Goal: Task Accomplishment & Management: Use online tool/utility

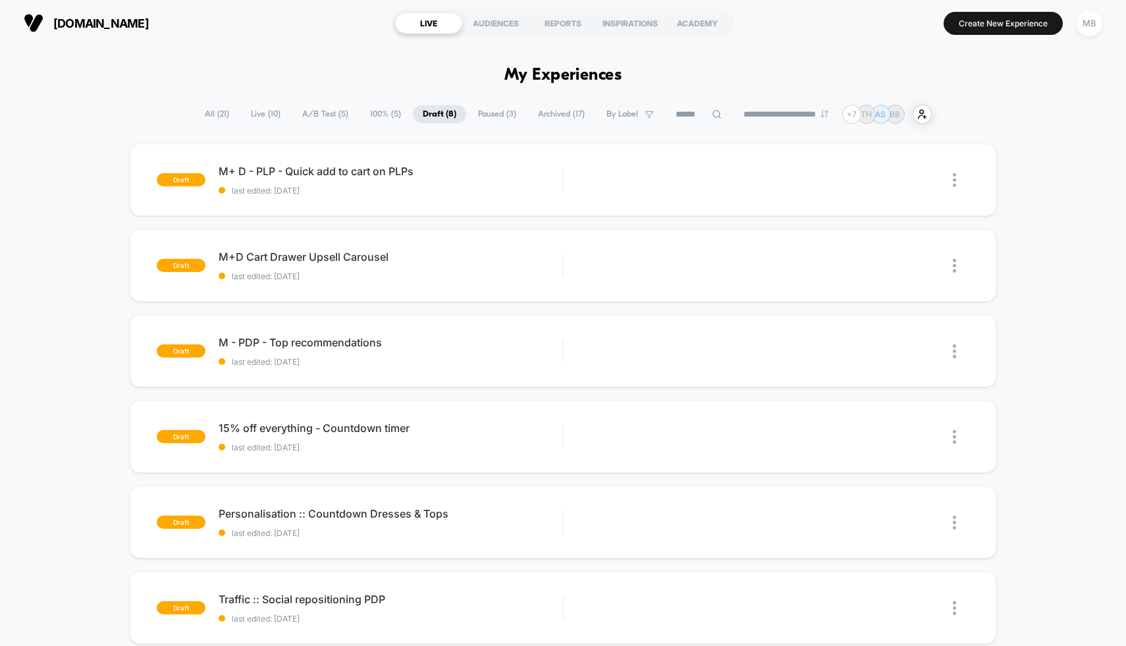
click at [490, 108] on span "Paused ( 3 )" at bounding box center [497, 114] width 58 height 18
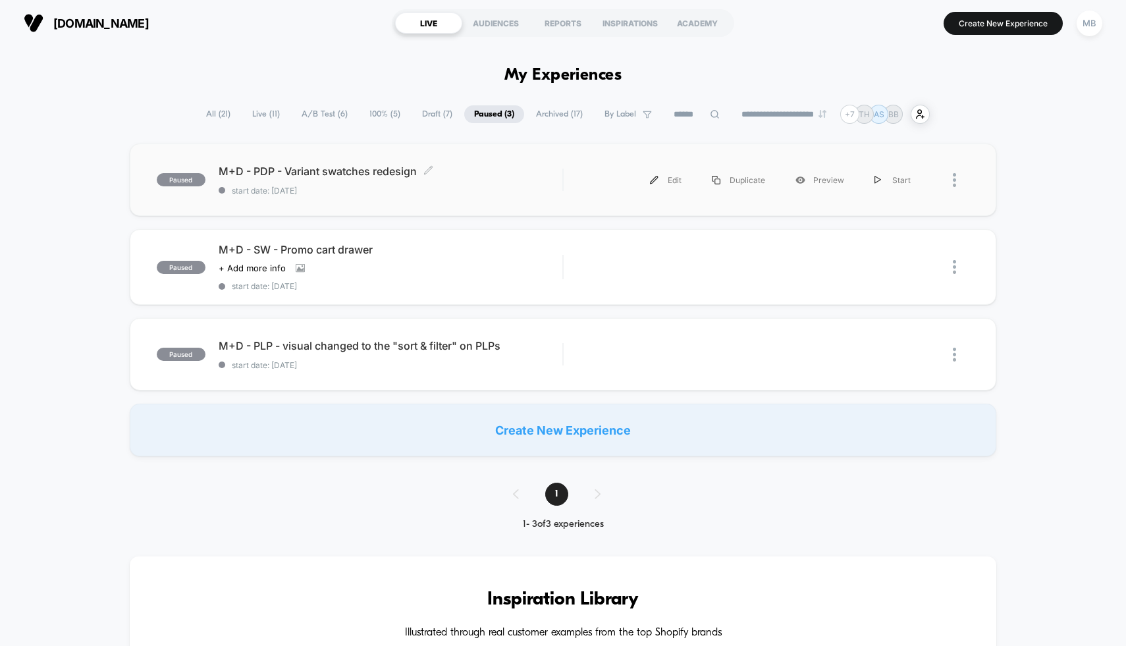
click at [518, 180] on div "M+D - PDP - Variant swatches redesign Click to edit experience details Click to…" at bounding box center [391, 180] width 344 height 31
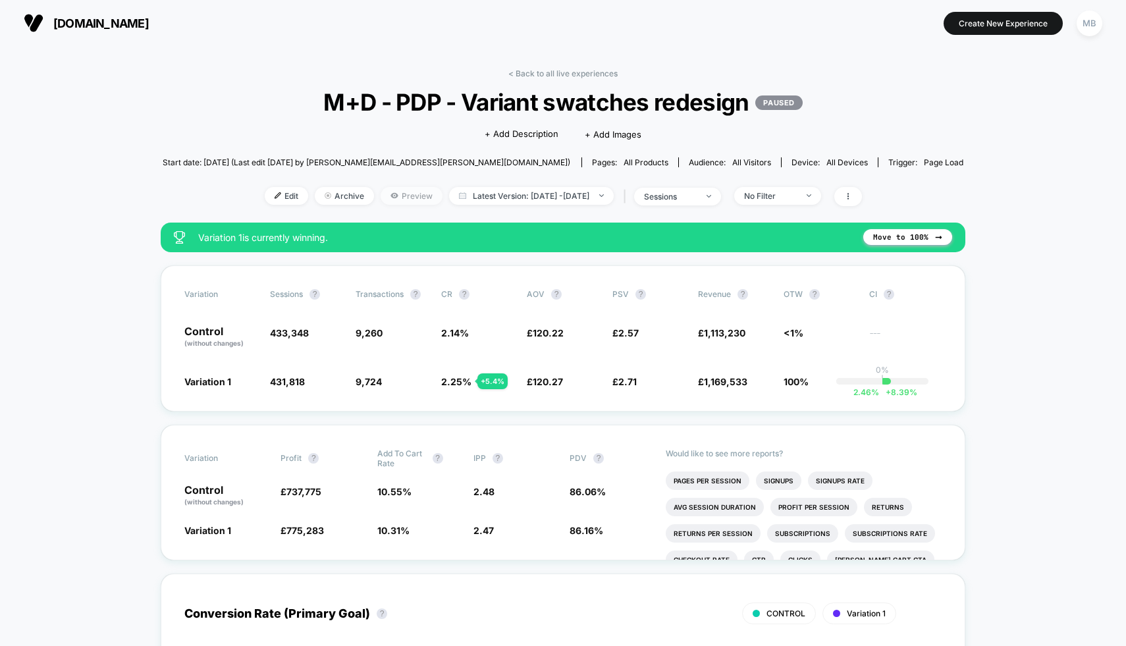
click at [381, 195] on span "Preview" at bounding box center [412, 196] width 62 height 18
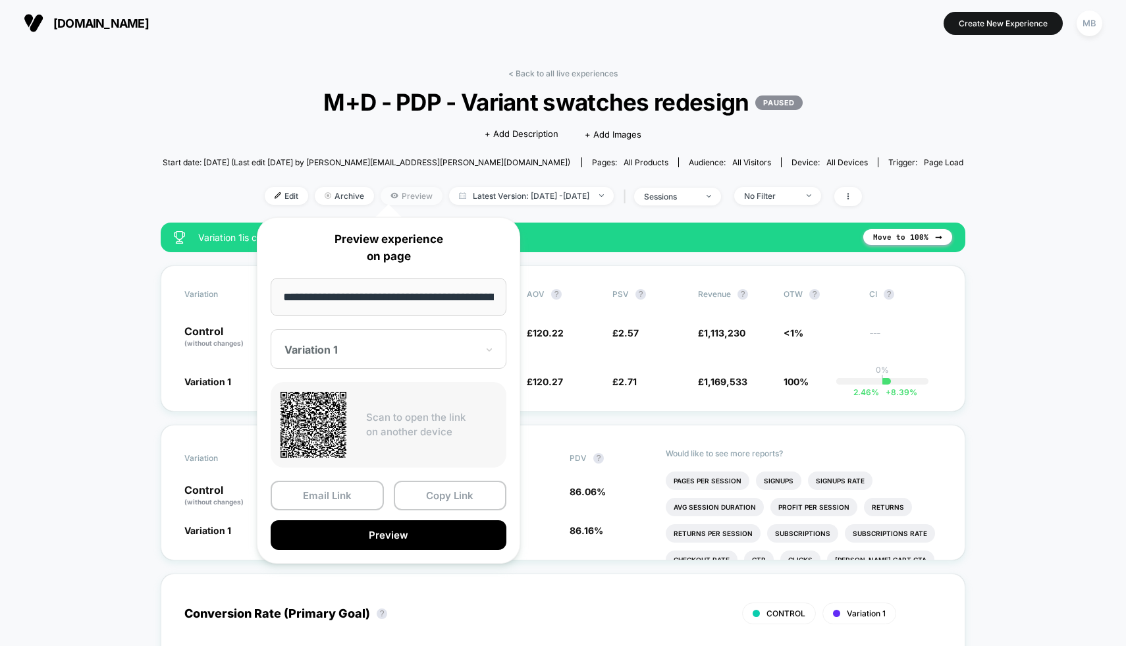
scroll to position [0, 763]
click at [414, 529] on button "Preview" at bounding box center [389, 536] width 236 height 30
